Goal: Transaction & Acquisition: Purchase product/service

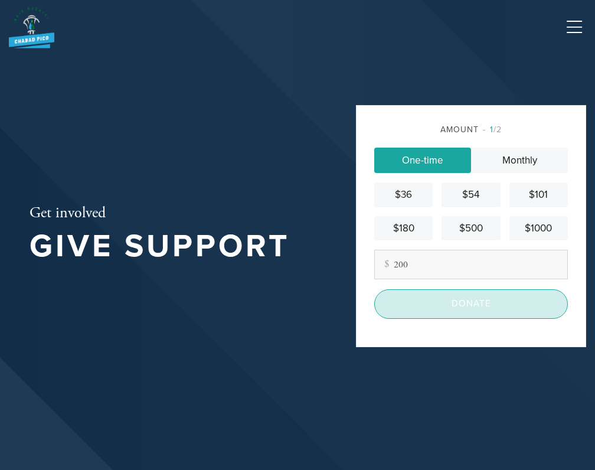
type input "200"
click at [451, 305] on input "Donate" at bounding box center [471, 303] width 194 height 29
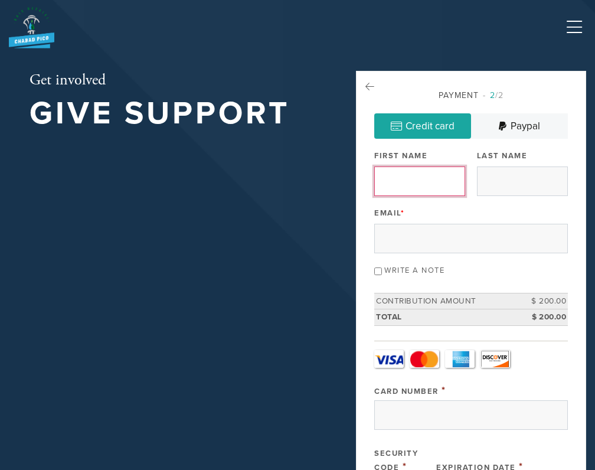
click at [425, 190] on input "First Name" at bounding box center [419, 182] width 91 height 30
type input "[PERSON_NAME]"
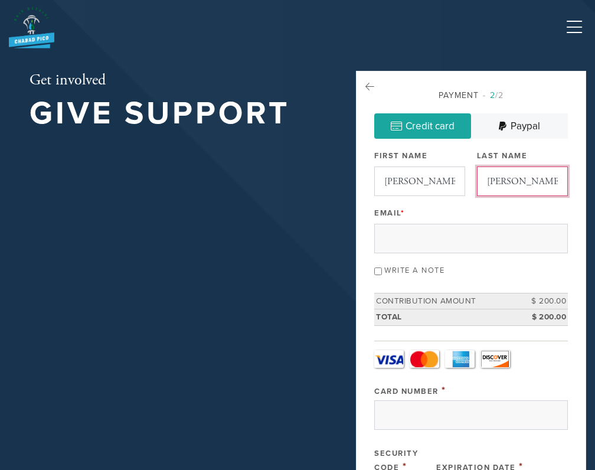
type input "[PERSON_NAME]"
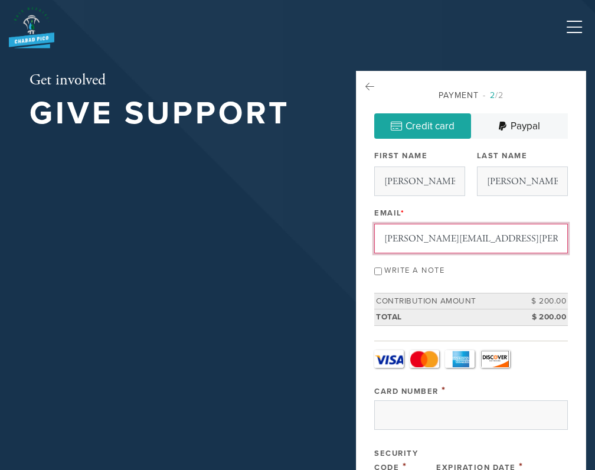
type input "[PERSON_NAME][EMAIL_ADDRESS][PERSON_NAME][DOMAIN_NAME]"
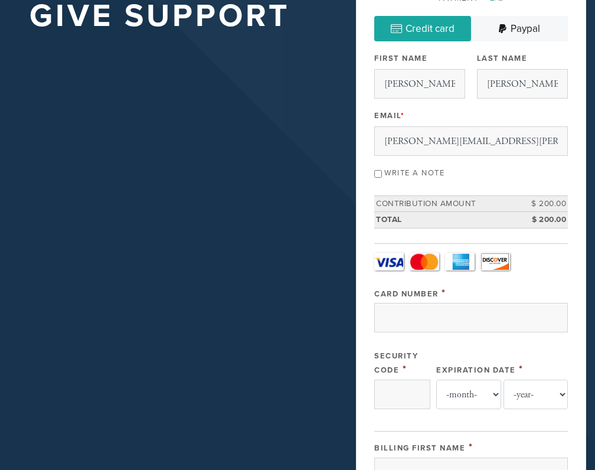
click at [380, 175] on input "Write a note" at bounding box center [378, 174] width 8 height 8
checkbox input "true"
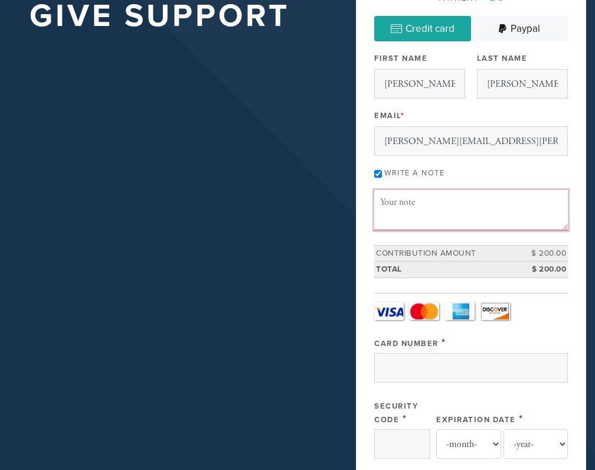
click at [411, 207] on textarea "Message or dedication" at bounding box center [471, 210] width 194 height 40
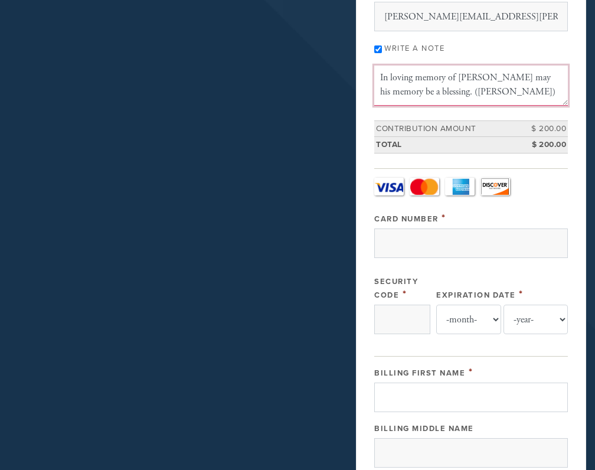
scroll to position [318, 0]
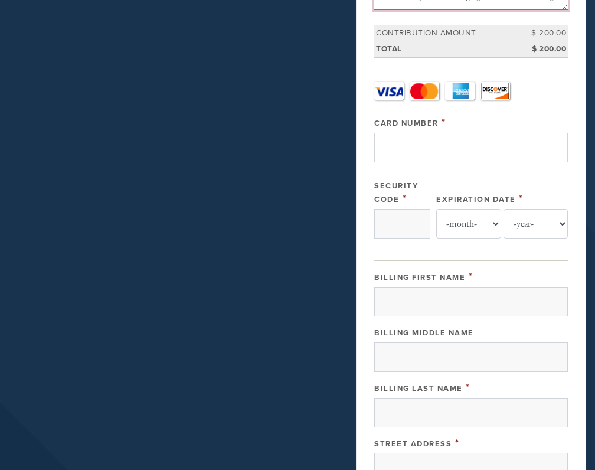
type textarea "In loving memory of [PERSON_NAME] may his memory be a blessing. ([PERSON_NAME])"
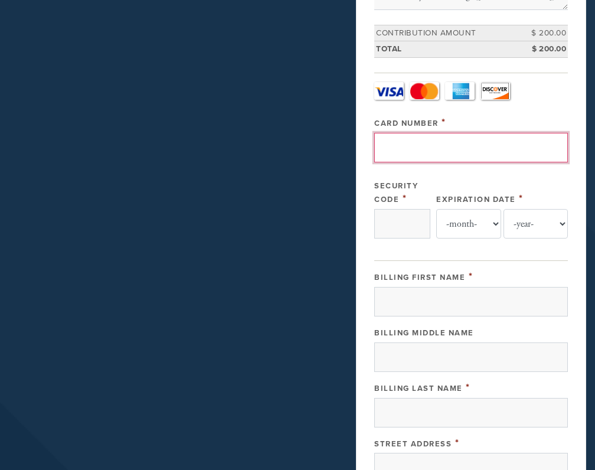
click at [437, 149] on input "Card Number" at bounding box center [471, 148] width 194 height 30
type input "[CREDIT_CARD_NUMBER]"
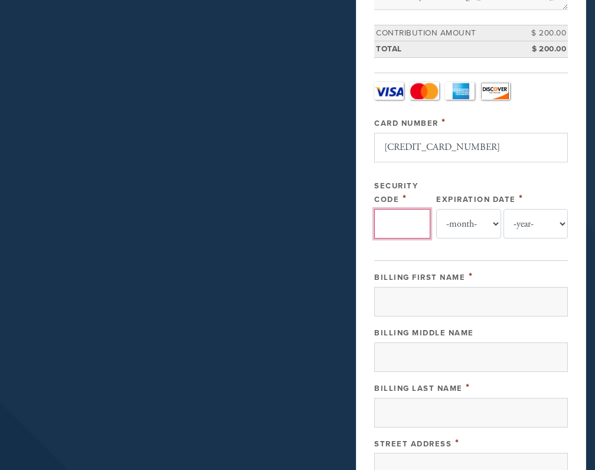
type input "***"
select select "7"
select select "2028"
type input "[PERSON_NAME]"
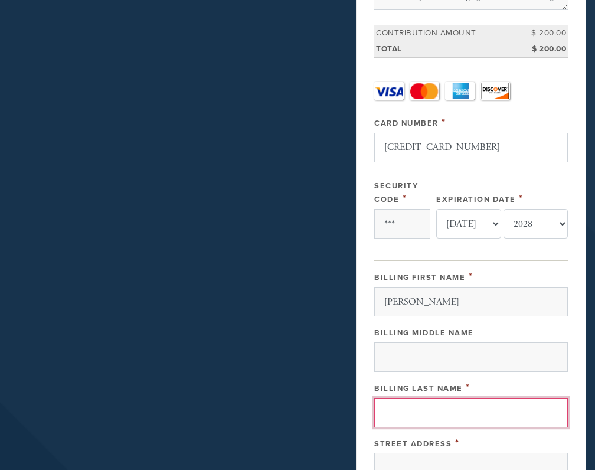
type input "[PERSON_NAME]"
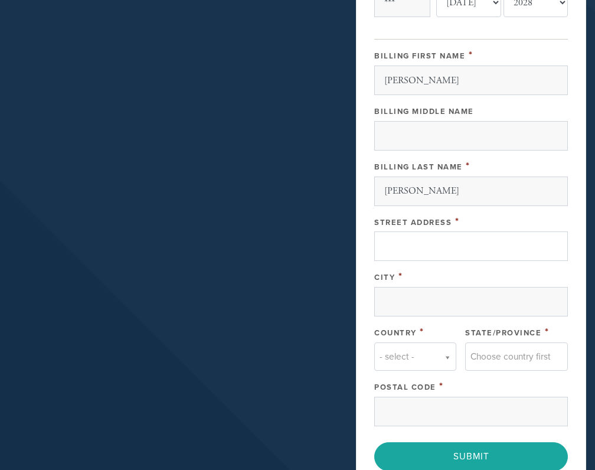
scroll to position [569, 0]
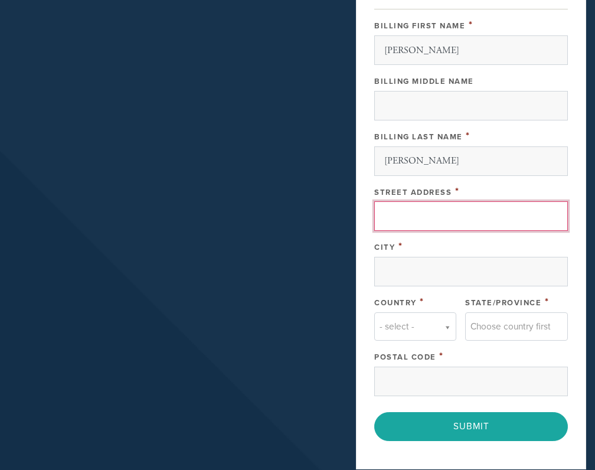
click at [449, 213] on input "Street Address" at bounding box center [471, 216] width 194 height 30
type input "2304 South [PERSON_NAME]"
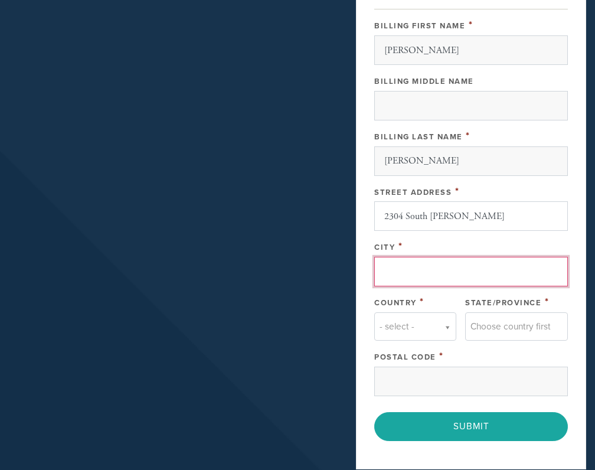
type input "[GEOGRAPHIC_DATA]"
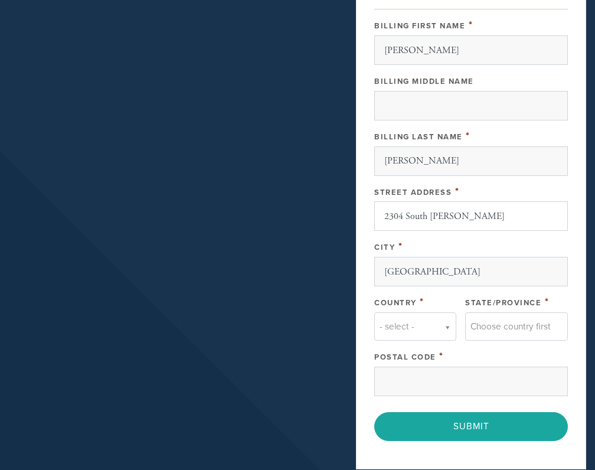
type input "[GEOGRAPHIC_DATA]"
type input "90064"
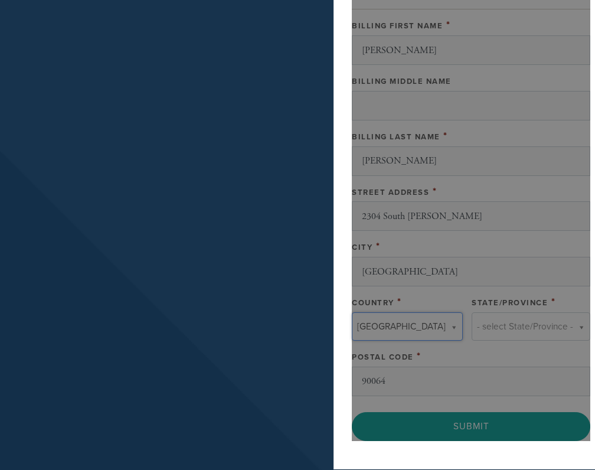
type input "[GEOGRAPHIC_DATA]"
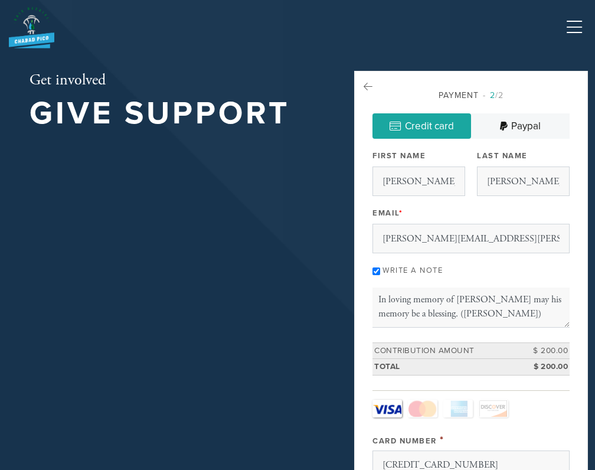
scroll to position [783, 0]
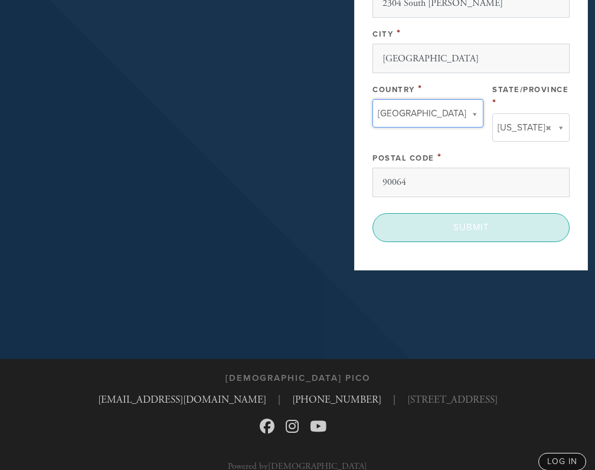
click at [491, 218] on input "Submit" at bounding box center [471, 227] width 197 height 29
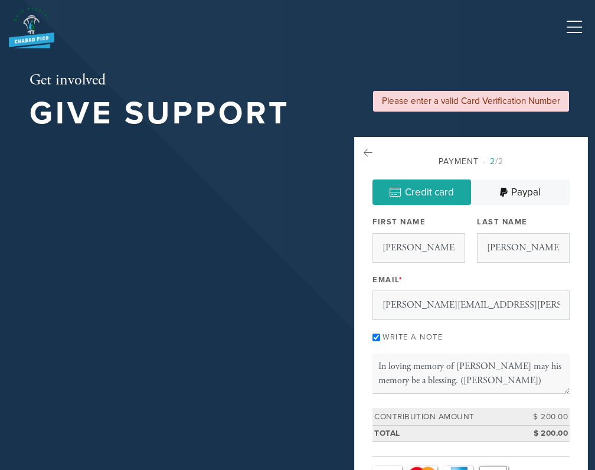
select select "7"
select select "2028"
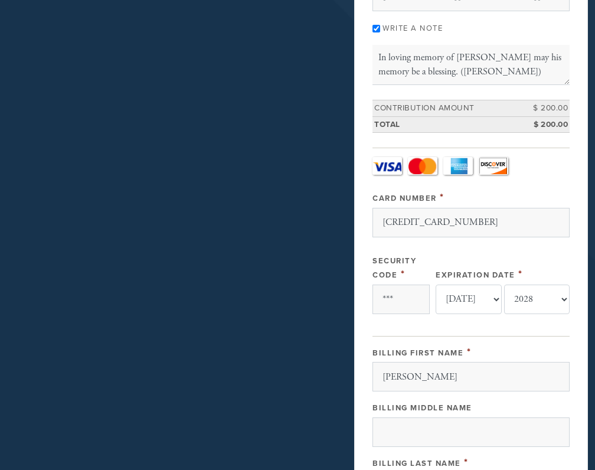
click at [402, 302] on input "***" at bounding box center [401, 300] width 57 height 30
type input "263"
click at [554, 185] on div "Card Type - select - Visa MasterCard Amex Discover Visa MasterCard Amex Discove…" at bounding box center [471, 240] width 197 height 167
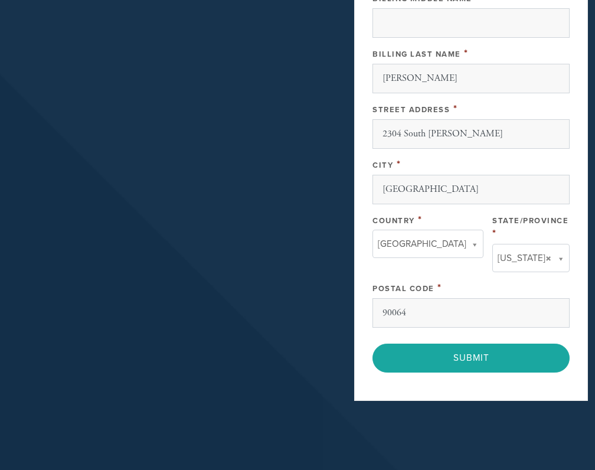
scroll to position [725, 0]
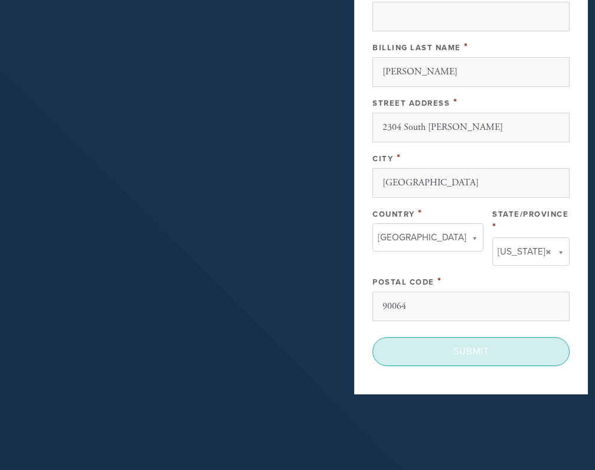
click at [475, 340] on input "Submit" at bounding box center [471, 351] width 197 height 29
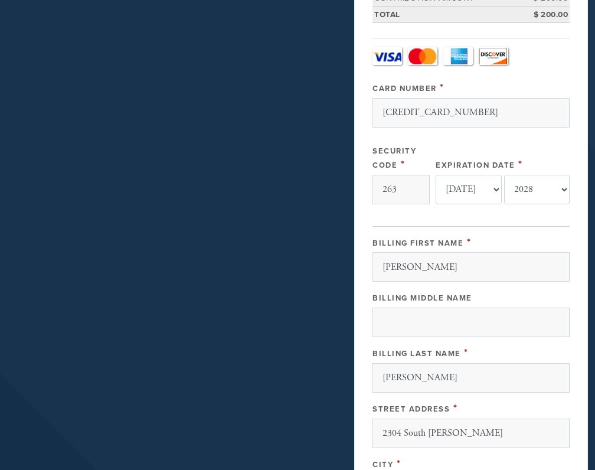
scroll to position [268, 0]
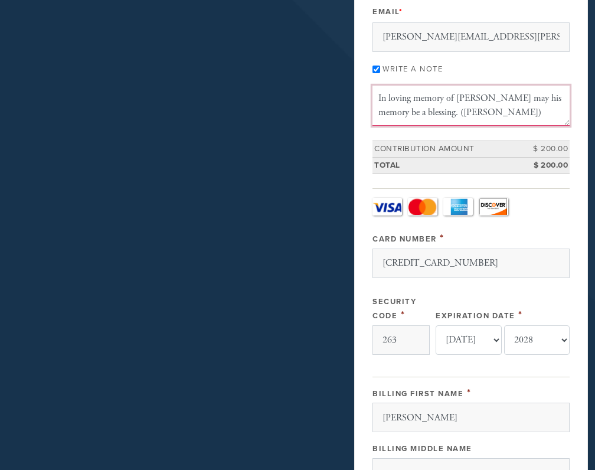
drag, startPoint x: 534, startPoint y: 115, endPoint x: 371, endPoint y: 94, distance: 163.7
click at [371, 94] on div "Payment 2 /2 Credit card Paypal Payment Processor Pay Later Authorize.net PayPa…" at bounding box center [471, 360] width 234 height 982
